Goal: Information Seeking & Learning: Learn about a topic

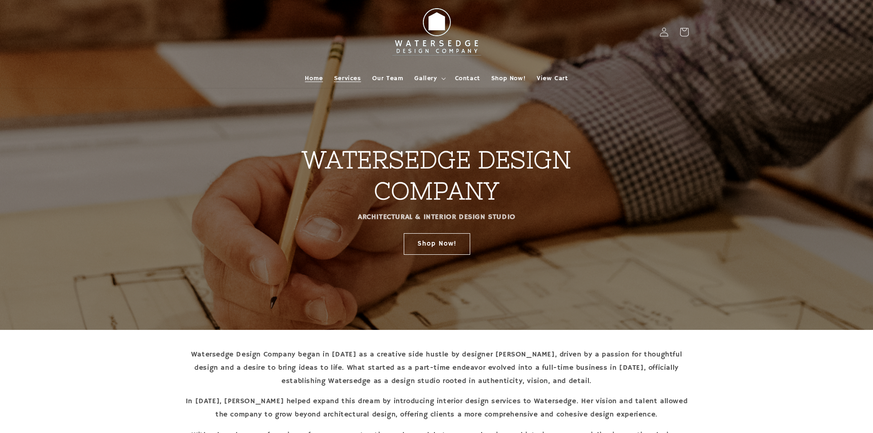
click at [352, 77] on span "Services" at bounding box center [347, 78] width 27 height 8
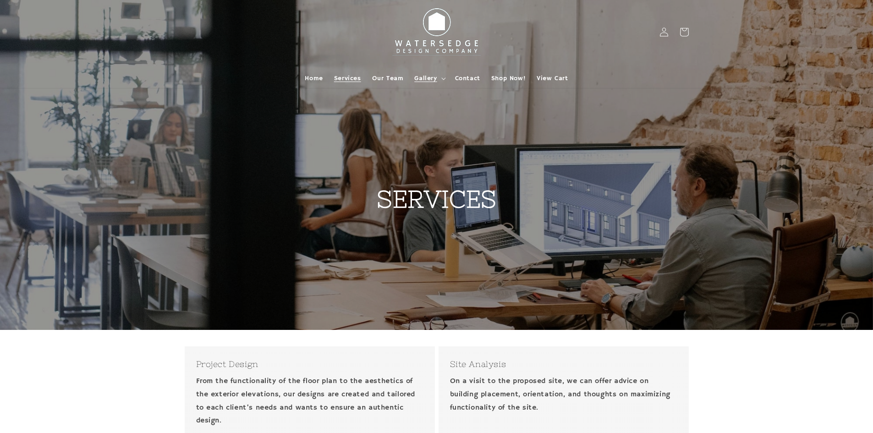
click at [438, 79] on summary "Gallery" at bounding box center [429, 78] width 40 height 19
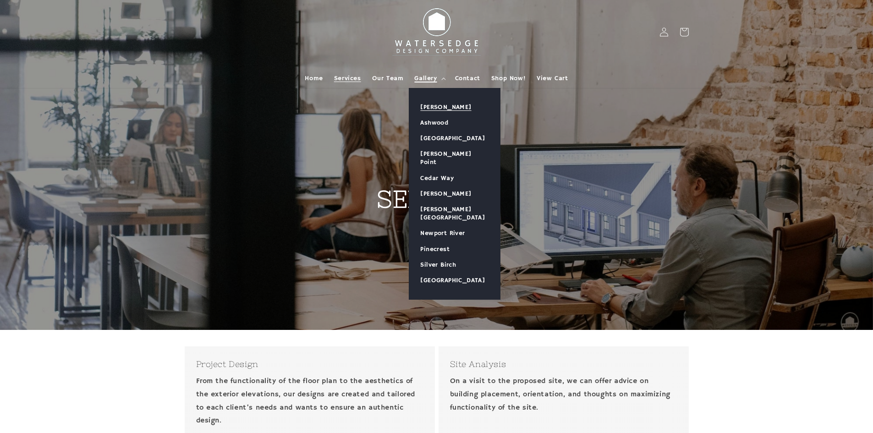
click at [447, 107] on link "[PERSON_NAME]" at bounding box center [454, 107] width 91 height 16
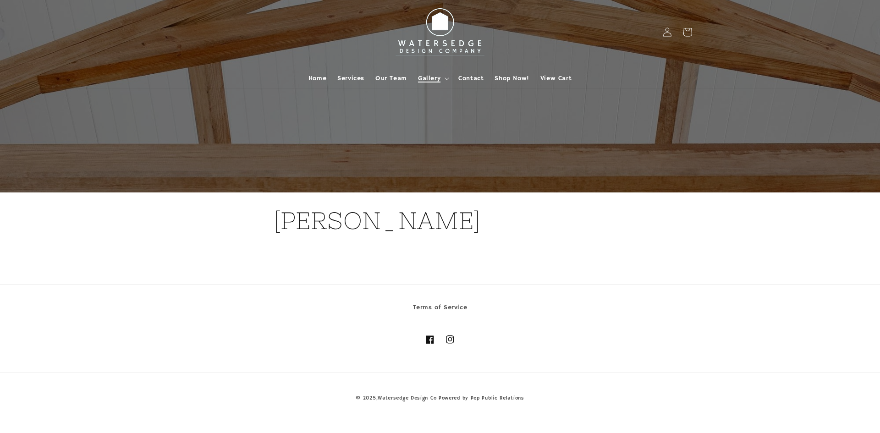
click at [438, 77] on span "Gallery" at bounding box center [429, 78] width 22 height 8
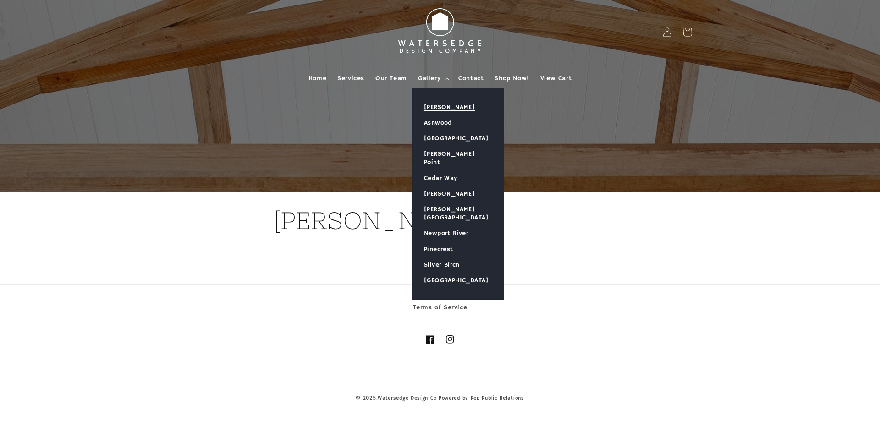
click at [444, 118] on link "Ashwood" at bounding box center [458, 123] width 91 height 16
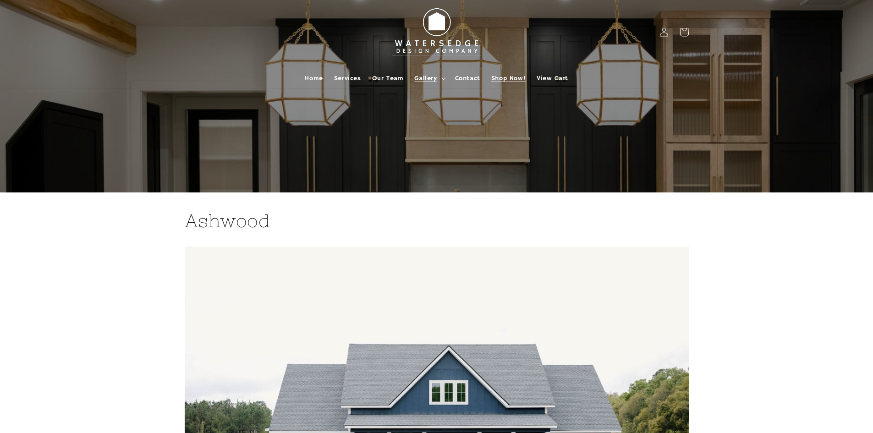
click at [509, 78] on span "Shop Now!" at bounding box center [508, 78] width 34 height 8
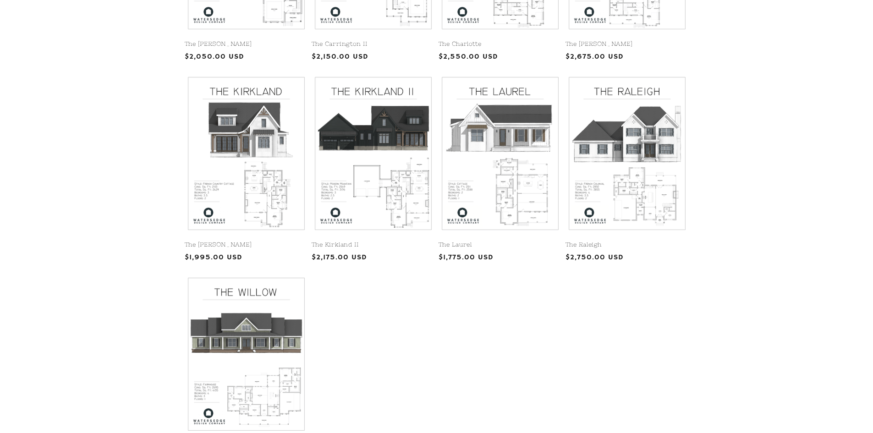
scroll to position [550, 0]
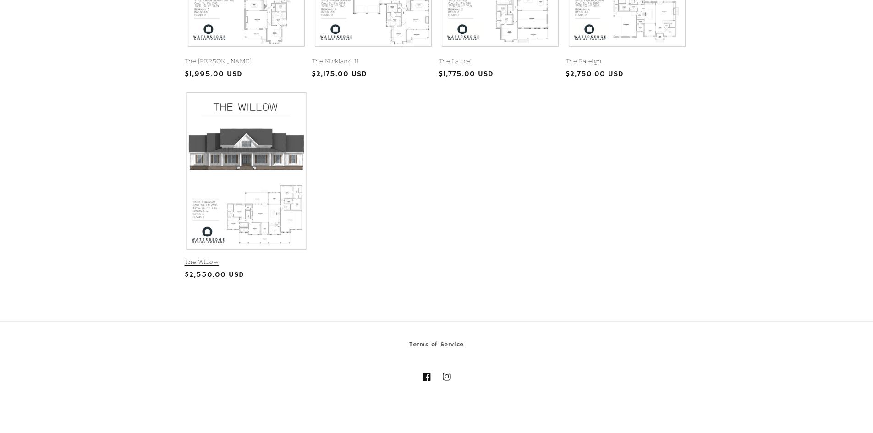
click at [214, 259] on link "The Willow" at bounding box center [246, 263] width 123 height 8
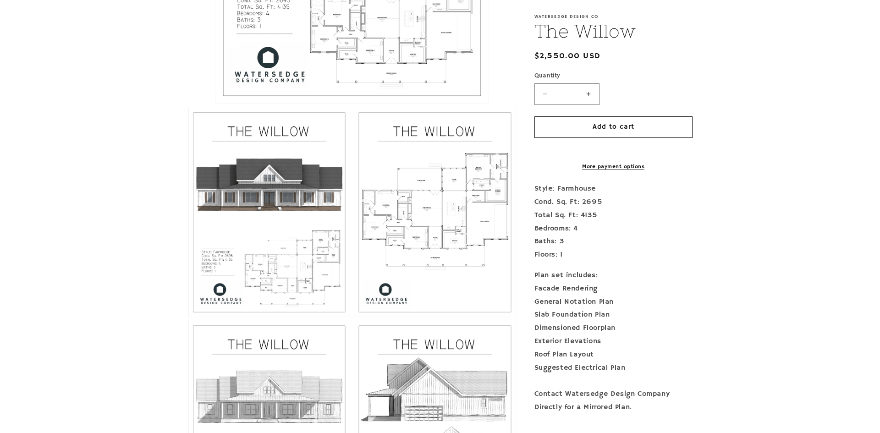
scroll to position [550, 0]
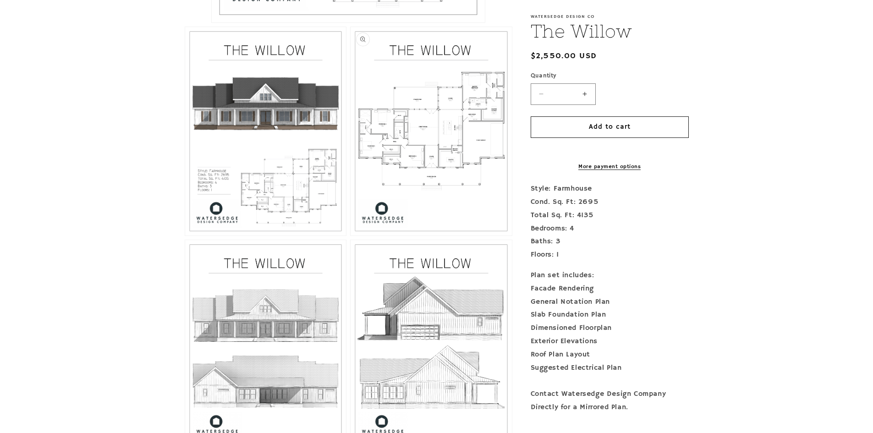
click at [351, 236] on button "Open media 3 in modal" at bounding box center [351, 236] width 0 height 0
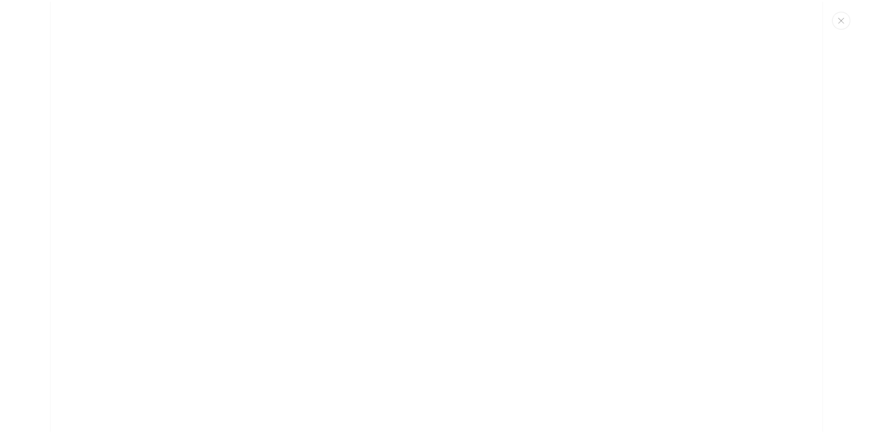
scroll to position [2360, 0]
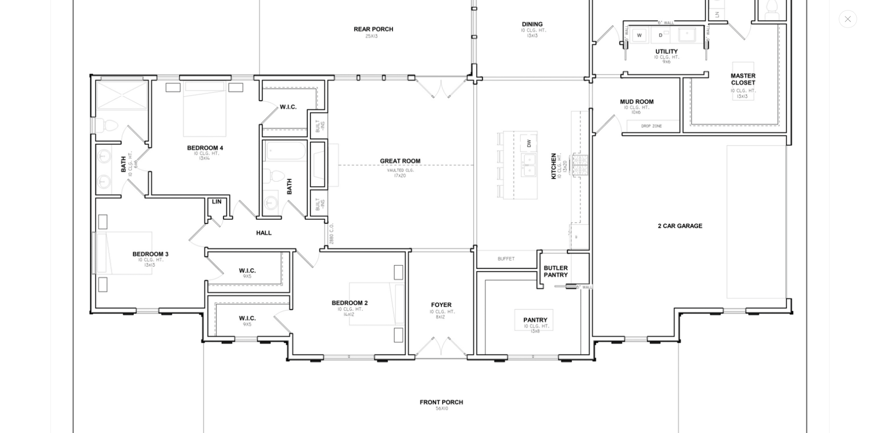
click at [817, 173] on img "Media gallery" at bounding box center [439, 183] width 779 height 1008
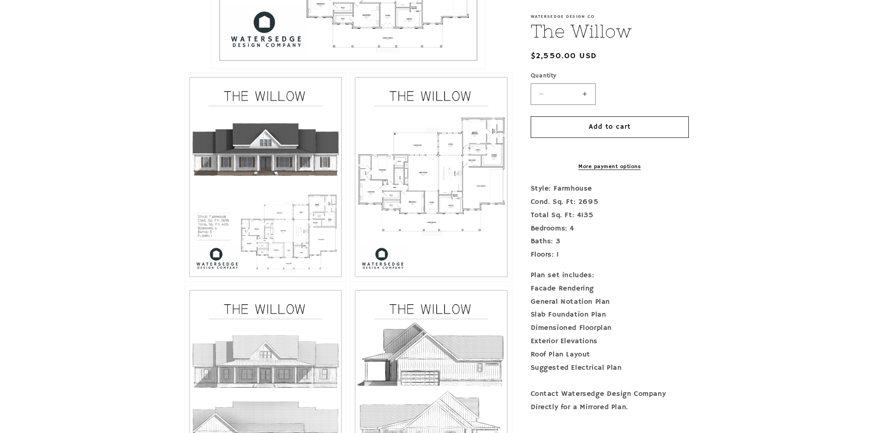
scroll to position [779, 0]
